Goal: Find specific page/section: Find specific page/section

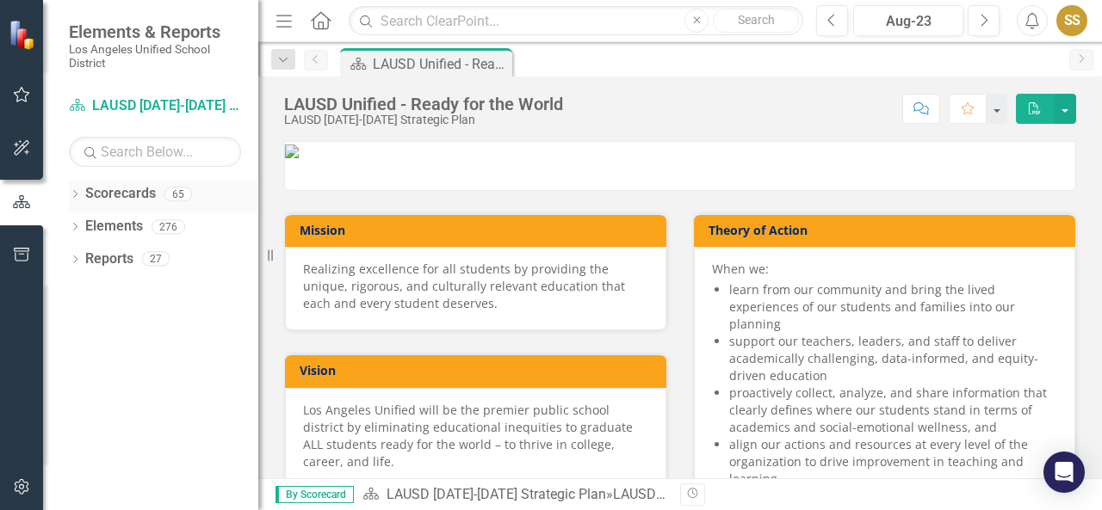
click at [80, 191] on icon "Dropdown" at bounding box center [75, 195] width 12 height 9
click at [96, 222] on link "LAUSD [DATE]-[DATE] Strategic Plan" at bounding box center [177, 227] width 164 height 20
click at [81, 225] on icon "Dropdown" at bounding box center [83, 226] width 13 height 10
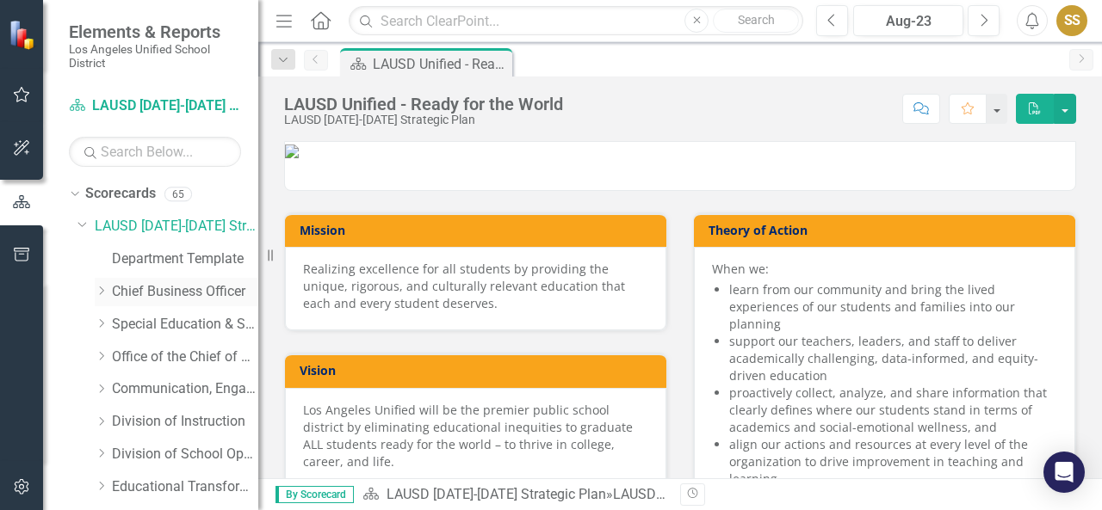
click at [102, 291] on icon "Dropdown" at bounding box center [101, 291] width 13 height 10
click at [143, 390] on link "Risk Management" at bounding box center [193, 390] width 129 height 20
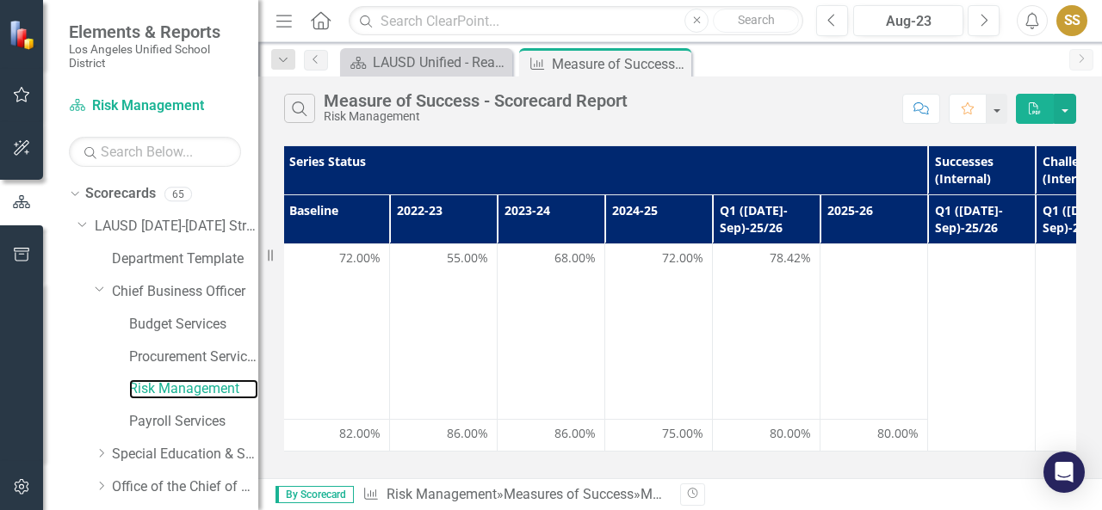
scroll to position [0, 327]
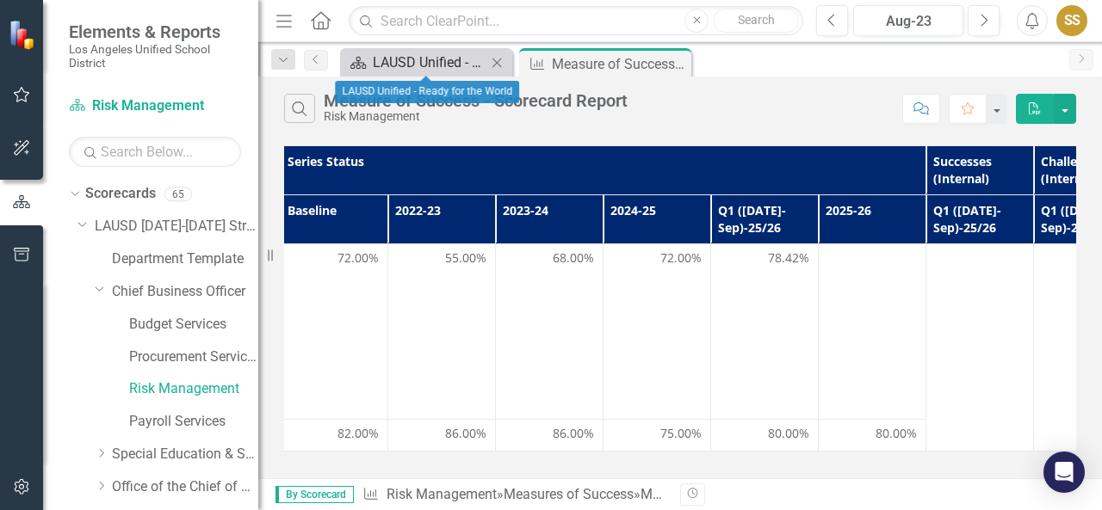
click at [410, 65] on div "LAUSD Unified - Ready for the World" at bounding box center [430, 63] width 114 height 22
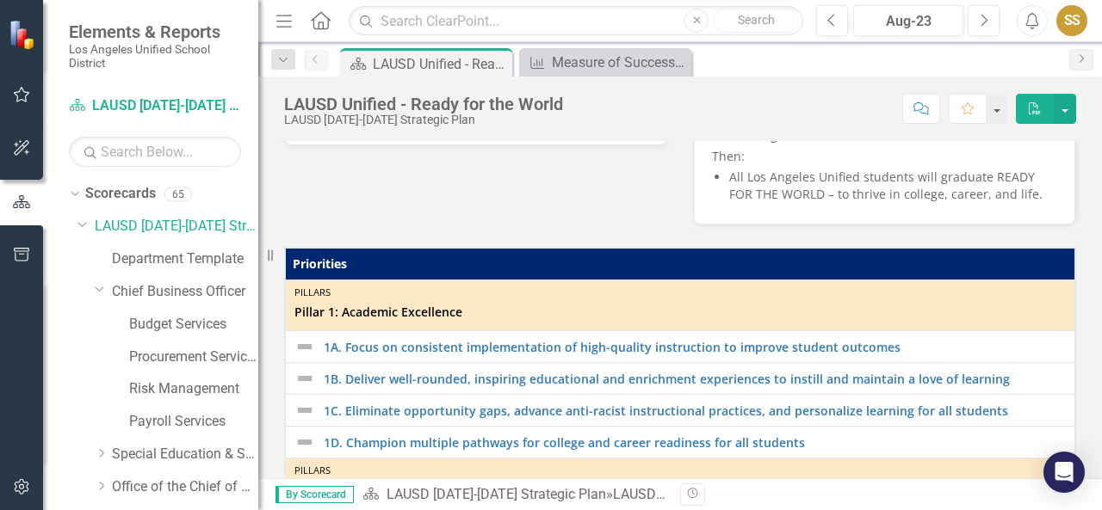
scroll to position [344, 0]
